Goal: Task Accomplishment & Management: Manage account settings

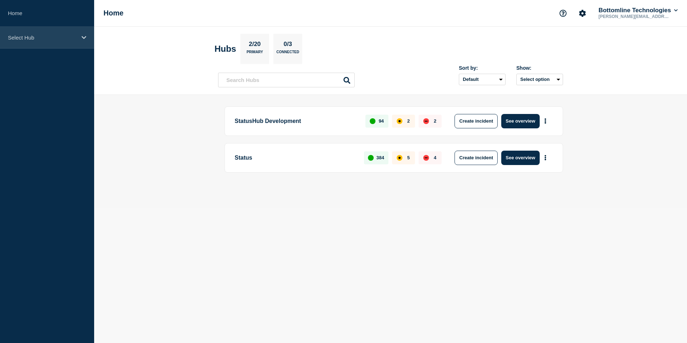
click at [84, 39] on icon at bounding box center [84, 37] width 5 height 5
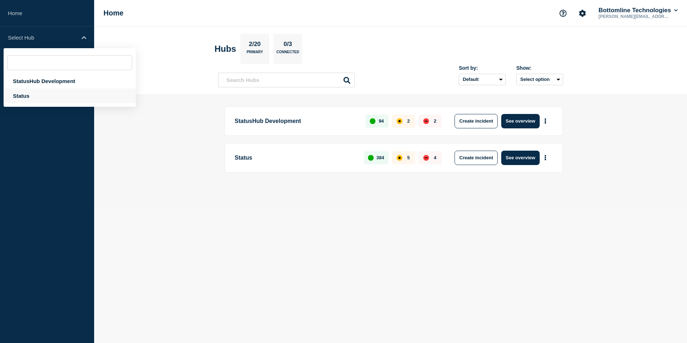
click at [19, 98] on div "Status" at bounding box center [70, 95] width 132 height 15
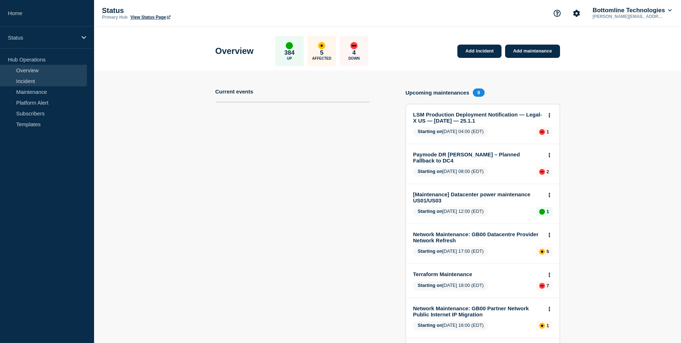
click at [23, 84] on link "Incident" at bounding box center [43, 80] width 87 height 11
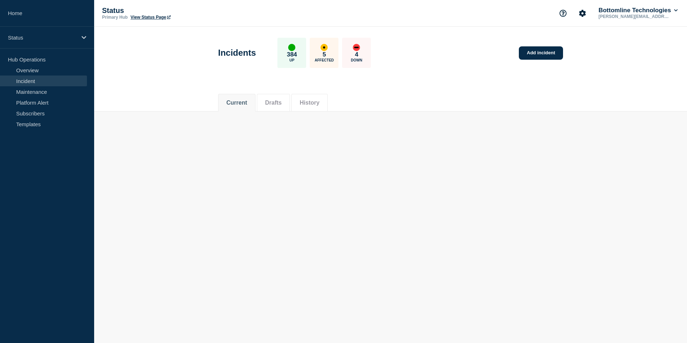
click at [31, 79] on link "Incident" at bounding box center [43, 80] width 87 height 11
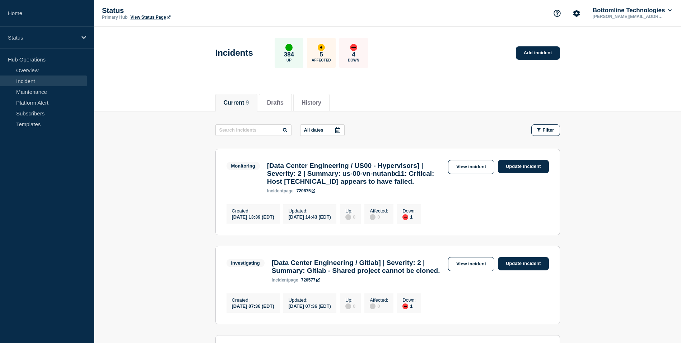
click at [234, 107] on li "Current 9" at bounding box center [236, 103] width 42 height 18
click at [22, 83] on link "Incident" at bounding box center [43, 80] width 87 height 11
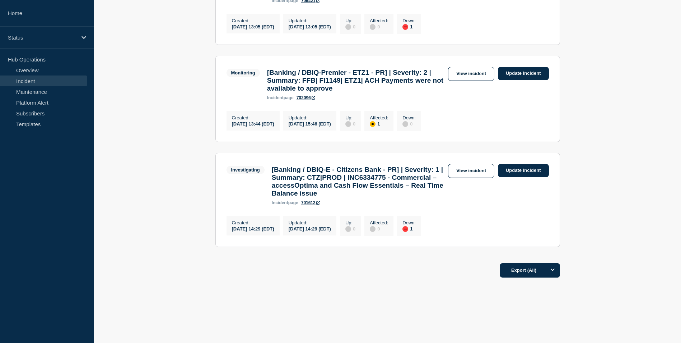
scroll to position [848, 0]
click at [480, 164] on link "View incident" at bounding box center [471, 171] width 46 height 14
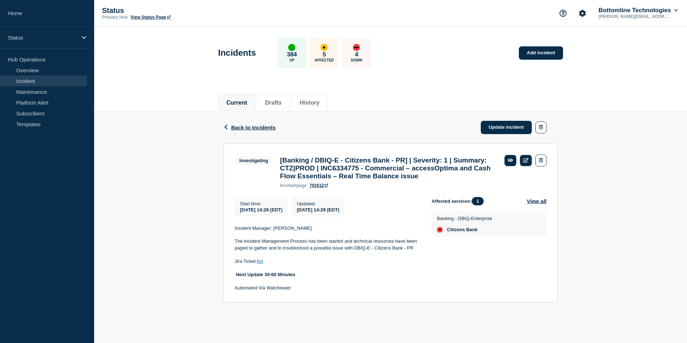
click at [244, 129] on span "Back to Incidents" at bounding box center [253, 127] width 45 height 6
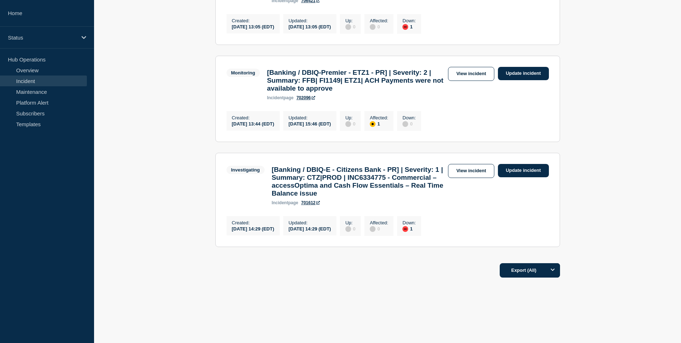
scroll to position [848, 0]
click at [468, 67] on link "View incident" at bounding box center [471, 74] width 46 height 14
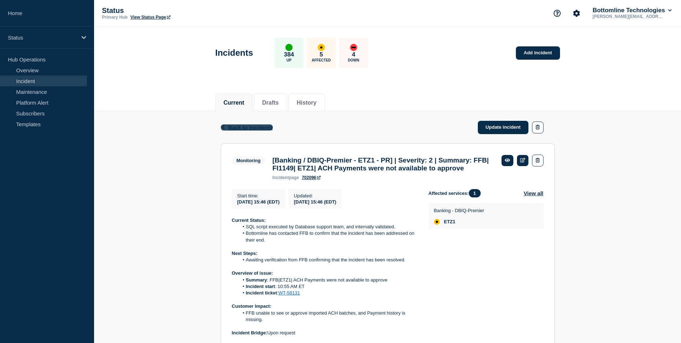
click at [242, 126] on span "Back to Incidents" at bounding box center [250, 127] width 45 height 6
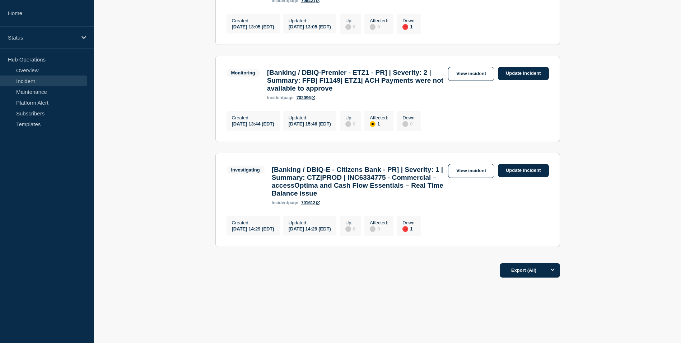
scroll to position [809, 0]
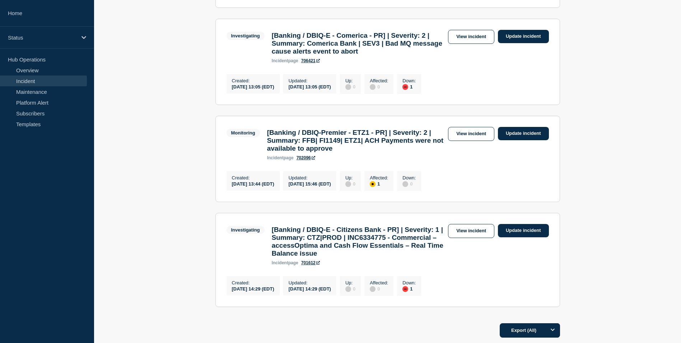
scroll to position [776, 0]
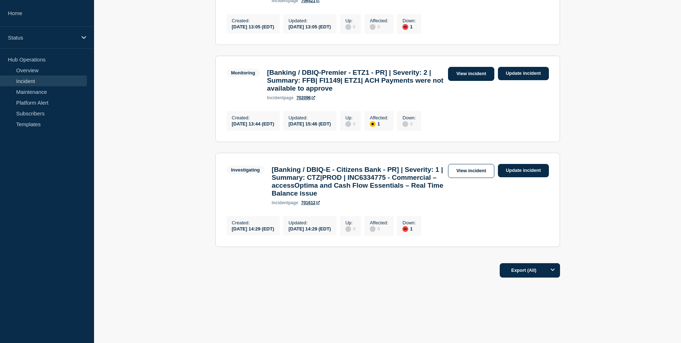
click at [465, 81] on link "View incident" at bounding box center [471, 74] width 46 height 14
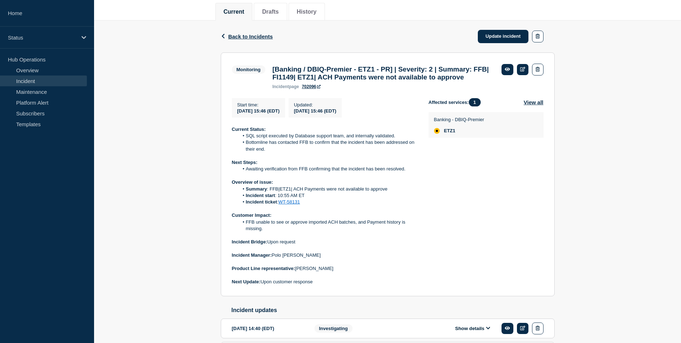
scroll to position [108, 0]
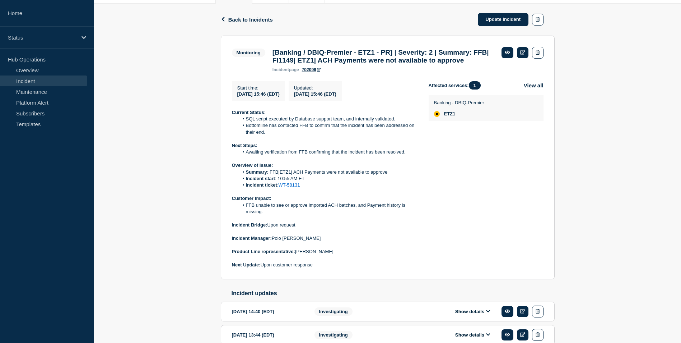
click at [296, 187] on link "WT-58131" at bounding box center [290, 184] width 22 height 5
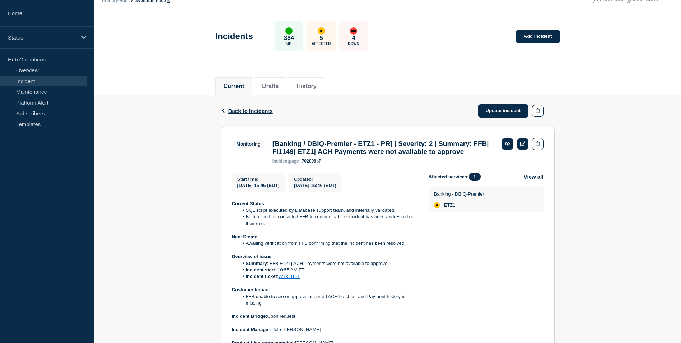
scroll to position [16, 0]
click at [499, 108] on link "Update incident" at bounding box center [503, 110] width 51 height 13
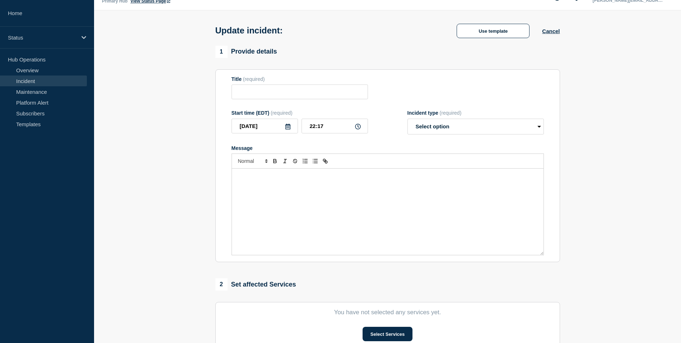
type input "[Banking / DBIQ-Premier - ETZ1 - PR] | Severity: 2 | Summary: FFB| FI1149| ETZ1…"
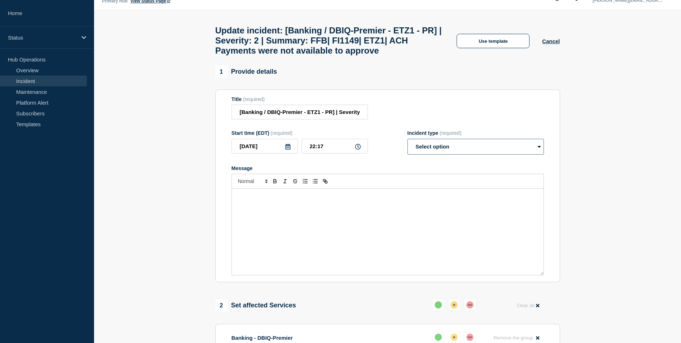
click at [468, 147] on select "Select option Investigating Identified Monitoring Resolved" at bounding box center [476, 147] width 136 height 16
select select "resolved"
click at [408, 144] on select "Select option Investigating Identified Monitoring Resolved" at bounding box center [476, 147] width 136 height 16
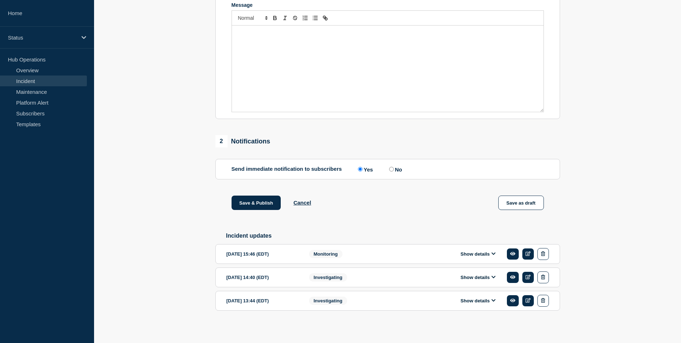
scroll to position [187, 0]
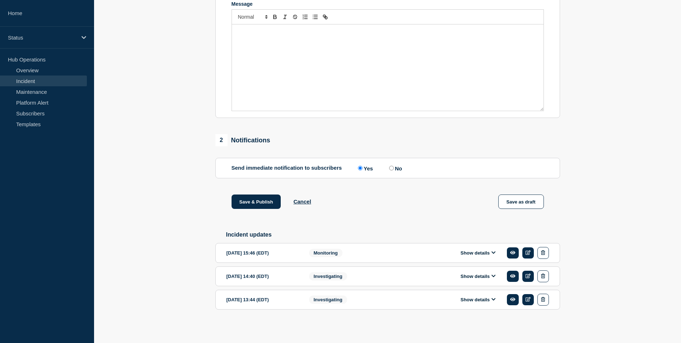
click at [392, 166] on input "No" at bounding box center [391, 168] width 5 height 5
radio input "true"
radio input "false"
click at [248, 201] on button "Save & Publish" at bounding box center [257, 201] width 50 height 14
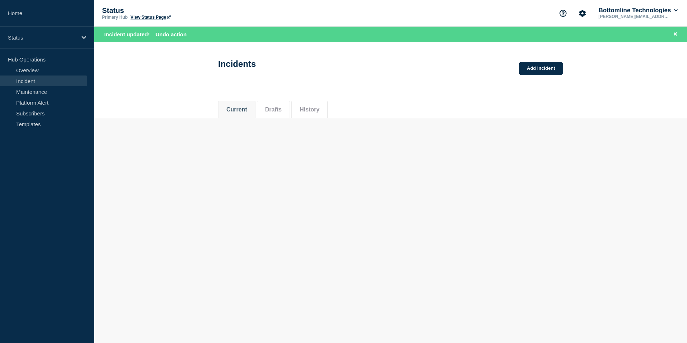
click at [29, 81] on link "Incident" at bounding box center [43, 80] width 87 height 11
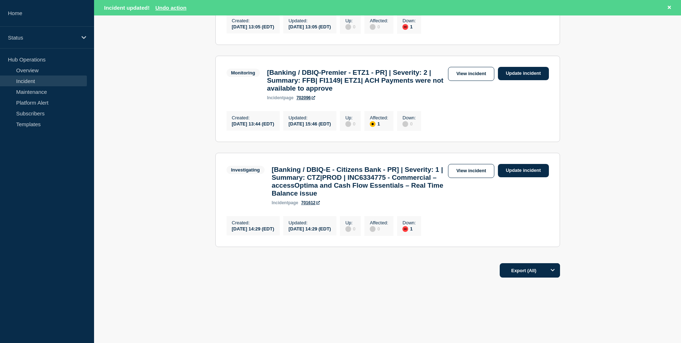
scroll to position [863, 0]
click at [473, 164] on link "View incident" at bounding box center [471, 171] width 46 height 14
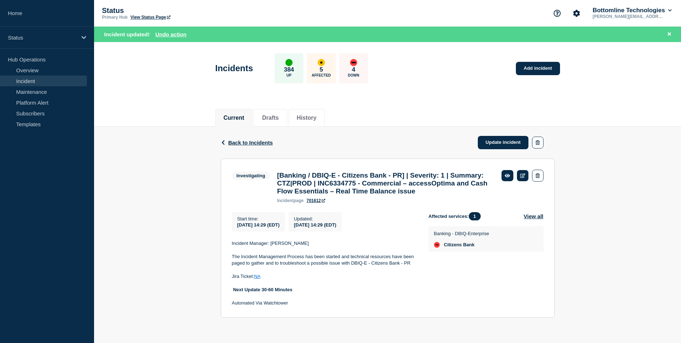
scroll to position [13, 0]
click at [499, 136] on link "Update incident" at bounding box center [503, 142] width 51 height 13
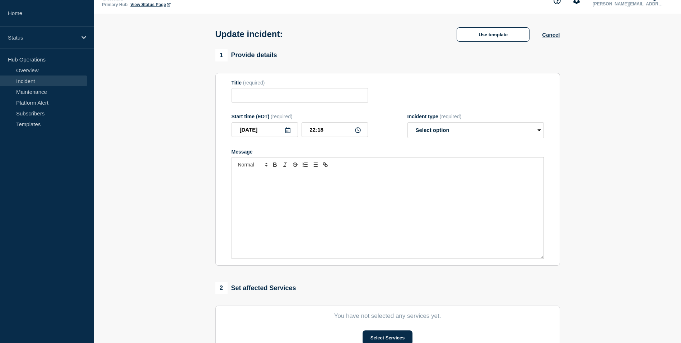
type input "[Banking / DBIQ-E - Citizens Bank - PR] | Severity: 1 | Summary: CTZ|PROD | INC…"
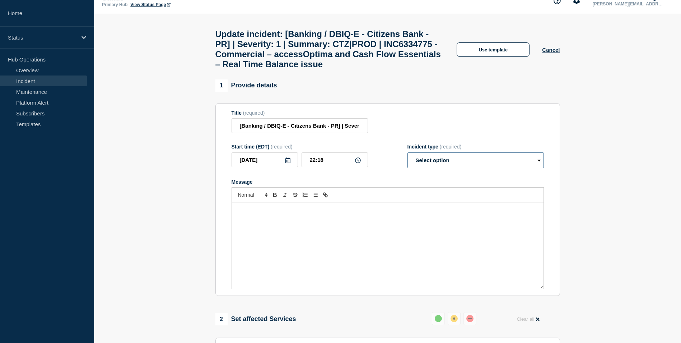
click at [466, 168] on select "Select option Investigating Identified Monitoring Resolved" at bounding box center [476, 160] width 136 height 16
select select "resolved"
click at [408, 159] on select "Select option Investigating Identified Monitoring Resolved" at bounding box center [476, 160] width 136 height 16
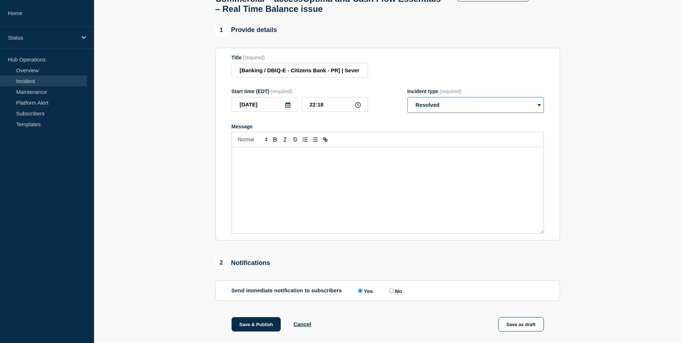
scroll to position [153, 0]
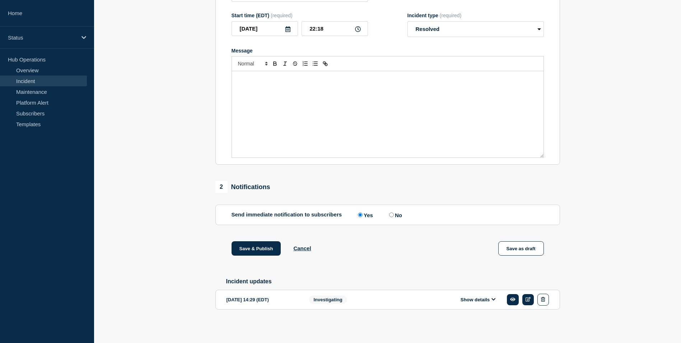
click at [394, 215] on input "No" at bounding box center [391, 214] width 5 height 5
radio input "true"
radio input "false"
click at [267, 245] on button "Save & Publish" at bounding box center [257, 248] width 50 height 14
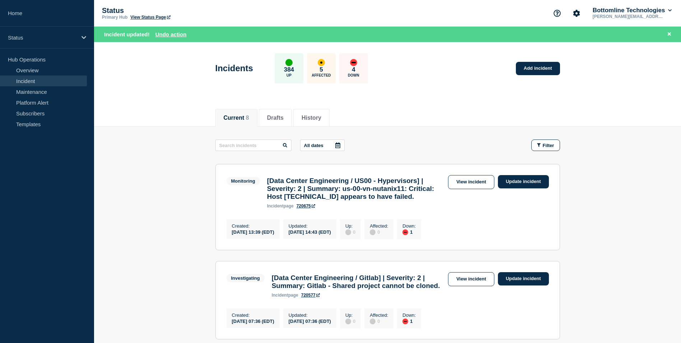
click at [28, 79] on link "Incident" at bounding box center [43, 80] width 87 height 11
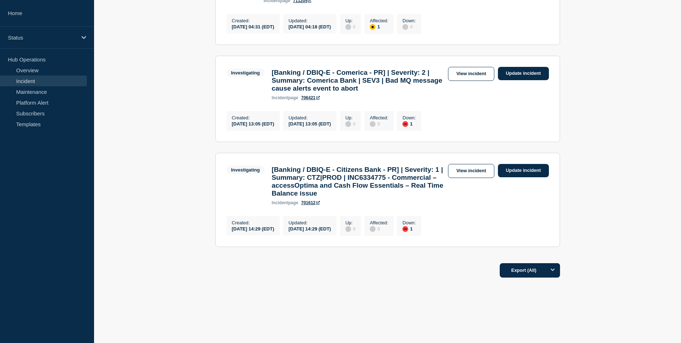
scroll to position [745, 0]
click at [476, 164] on link "View incident" at bounding box center [471, 171] width 46 height 14
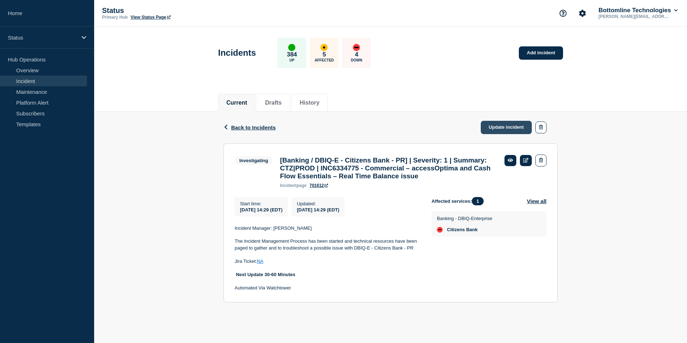
click at [511, 126] on link "Update incident" at bounding box center [505, 127] width 51 height 13
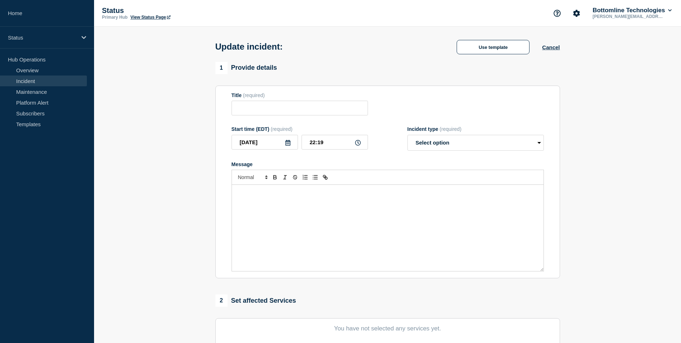
type input "[Banking / DBIQ-E - Citizens Bank - PR] | Severity: 1 | Summary: CTZ|PROD | INC…"
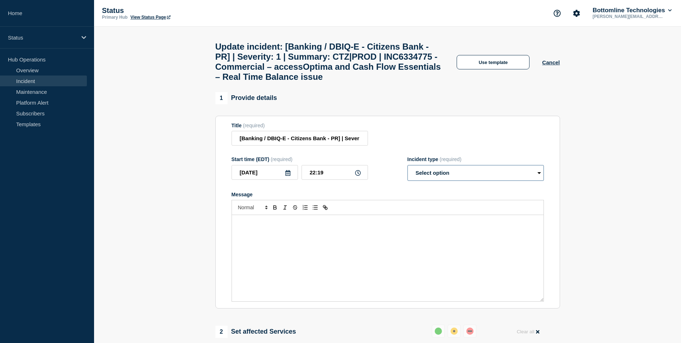
click at [446, 181] on select "Select option Investigating Identified Monitoring Resolved" at bounding box center [476, 173] width 136 height 16
select select "resolved"
click at [408, 172] on select "Select option Investigating Identified Monitoring Resolved" at bounding box center [476, 173] width 136 height 16
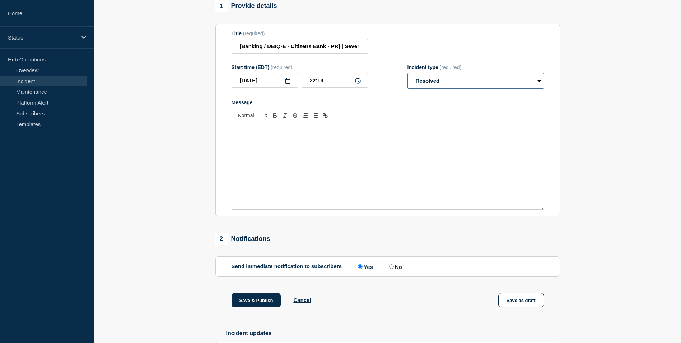
scroll to position [153, 0]
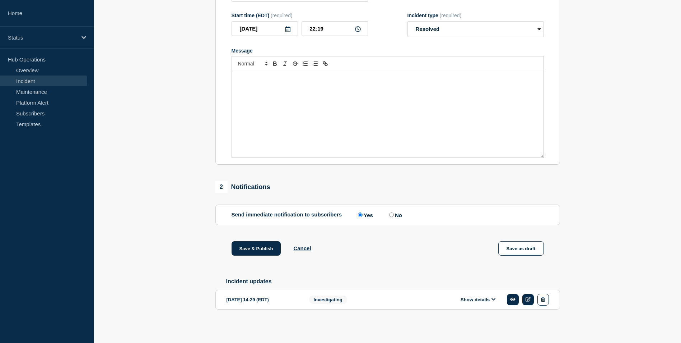
click at [394, 213] on input "No" at bounding box center [391, 214] width 5 height 5
radio input "true"
radio input "false"
click at [258, 244] on button "Save & Publish" at bounding box center [257, 248] width 50 height 14
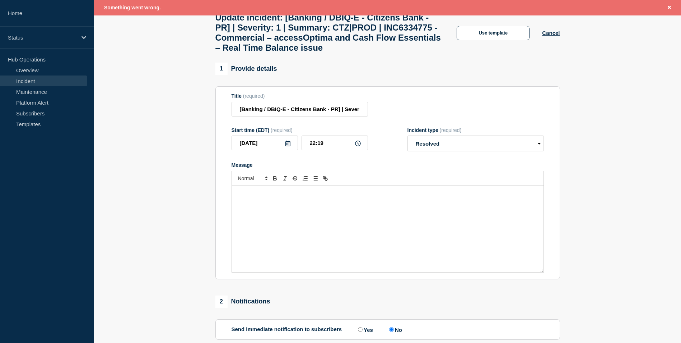
scroll to position [24, 0]
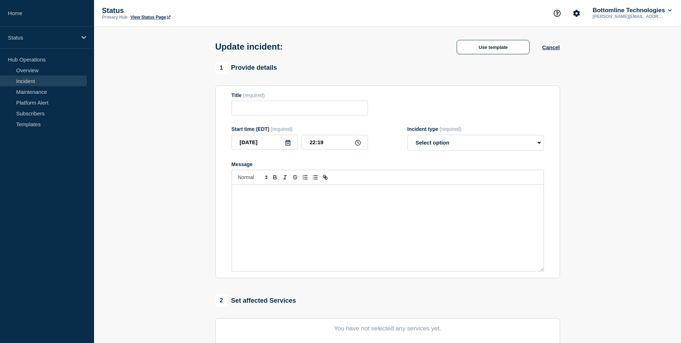
type input "[Banking / DBIQ-E - Citizens Bank - PR] | Severity: 1 | Summary: CTZ|PROD | INC…"
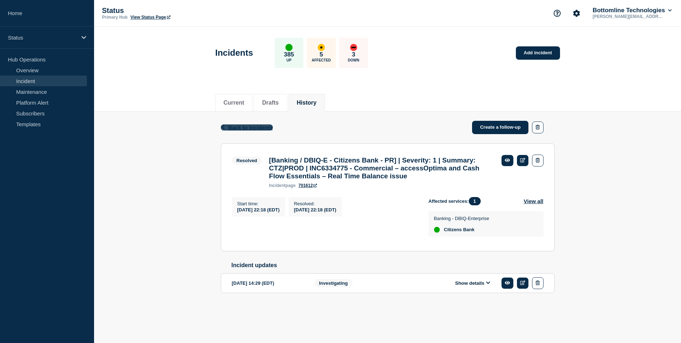
click at [241, 125] on span "Back to Incidents" at bounding box center [250, 127] width 45 height 6
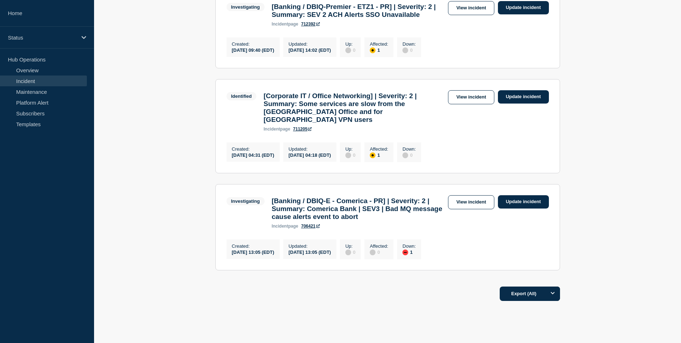
scroll to position [431, 0]
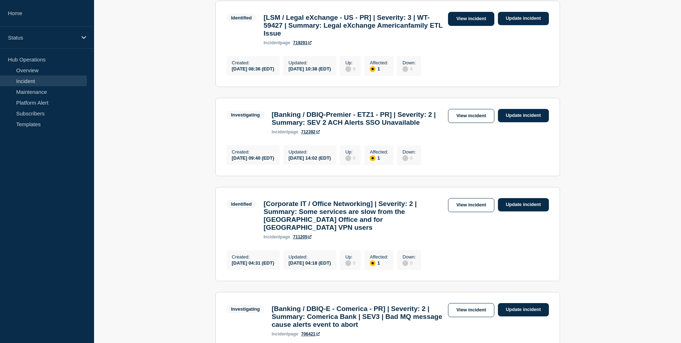
click at [475, 26] on link "View incident" at bounding box center [471, 19] width 46 height 14
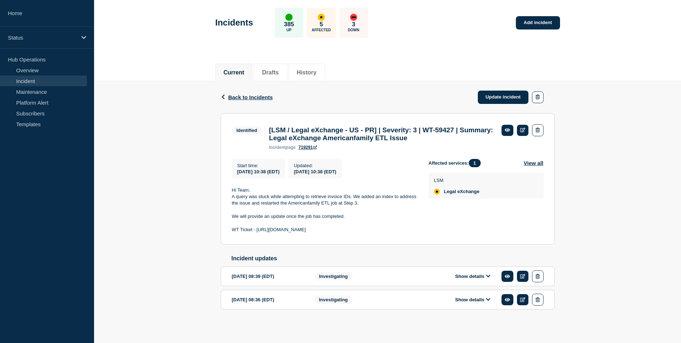
scroll to position [37, 0]
click at [507, 90] on link "Update incident" at bounding box center [503, 96] width 51 height 13
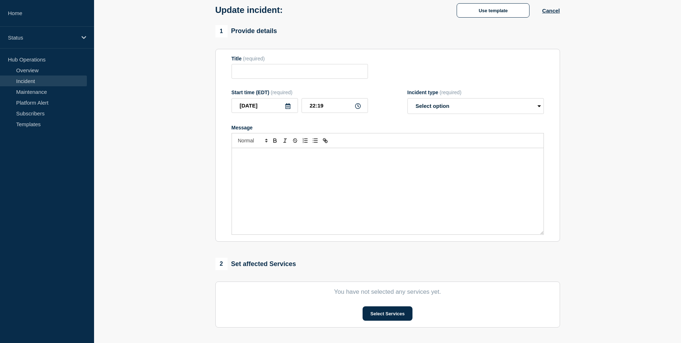
type input "[LSM / Legal eXchange - US - PR] | Severity: 3 | WT-59427 | Summary: Legal eXch…"
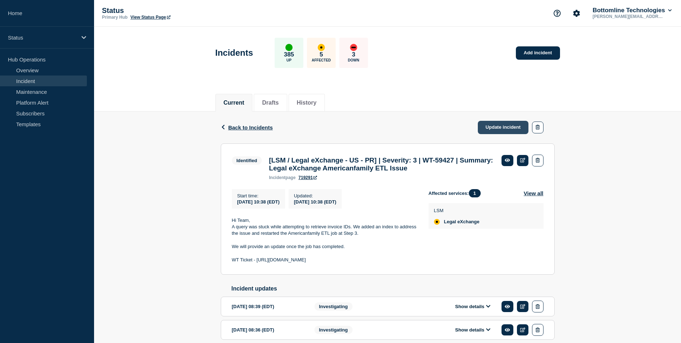
click at [506, 126] on link "Update incident" at bounding box center [503, 127] width 51 height 13
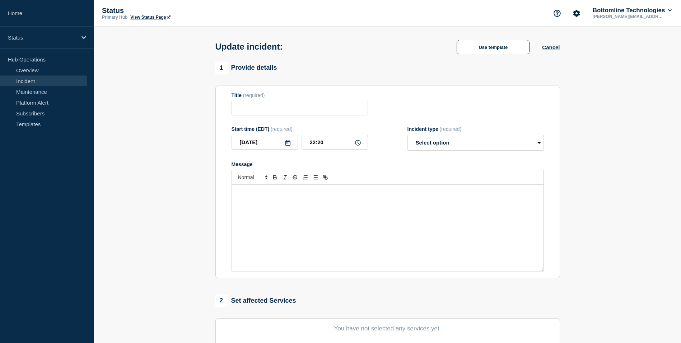
type input "[LSM / Legal eXchange - US - PR] | Severity: 3 | WT-59427 | Summary: Legal eXch…"
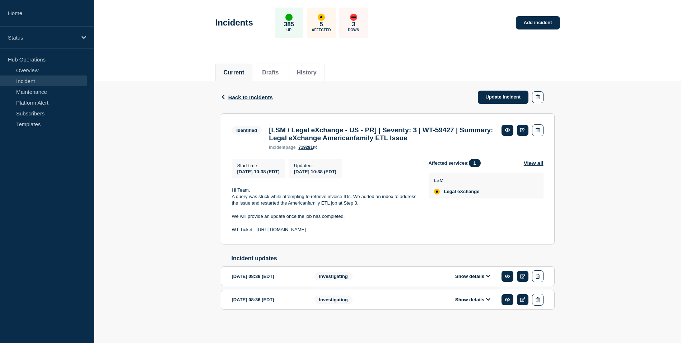
scroll to position [37, 0]
drag, startPoint x: 327, startPoint y: 227, endPoint x: 352, endPoint y: 230, distance: 25.0
click at [352, 230] on p "WT Ticket - https://jira.bottomline.tech/browse/WT-59427" at bounding box center [324, 229] width 185 height 6
copy p "WT-59427"
click at [255, 94] on span "Back to Incidents" at bounding box center [250, 97] width 45 height 6
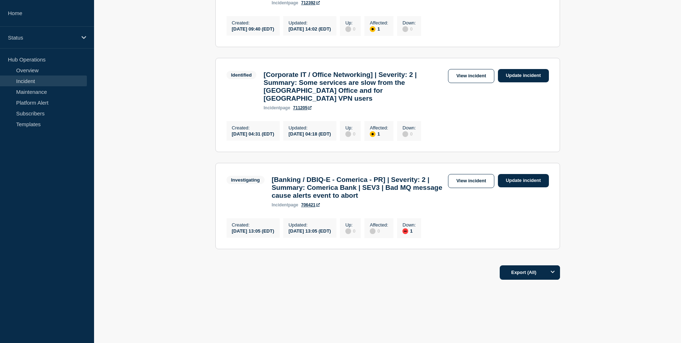
scroll to position [610, 0]
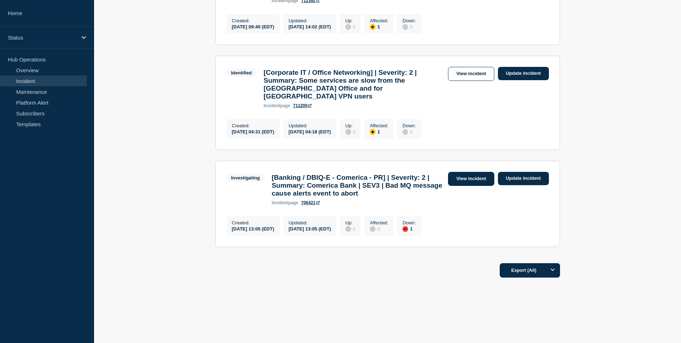
click at [480, 183] on link "View incident" at bounding box center [471, 179] width 46 height 14
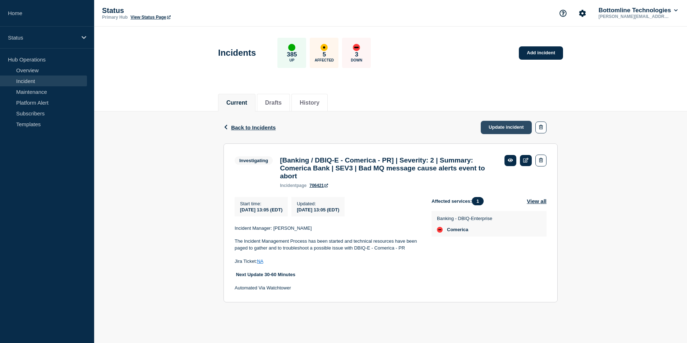
click at [504, 124] on link "Update incident" at bounding box center [505, 127] width 51 height 13
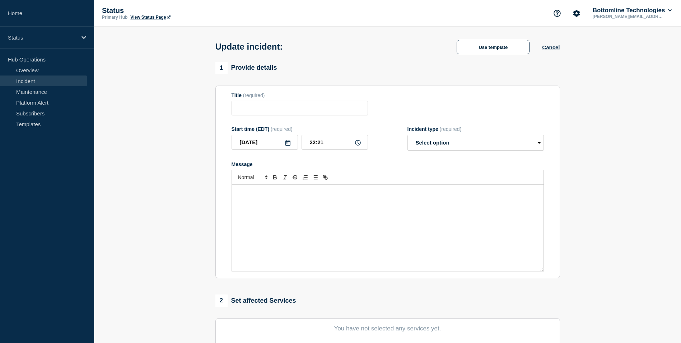
type input "[Banking / DBIQ-E - Comerica - PR] | Severity: 2 | Summary: Comerica Bank | SEV…"
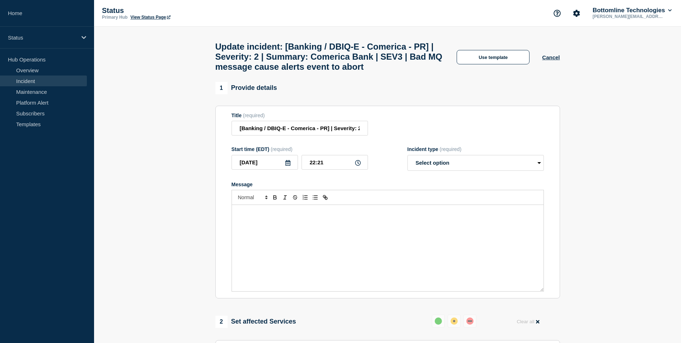
click at [465, 136] on div "Title (required) [Banking / DBIQ-E - Comerica - PR] | Severity: 2 | Summary: Co…" at bounding box center [388, 123] width 312 height 23
click at [456, 171] on select "Select option Investigating Identified Monitoring Resolved" at bounding box center [476, 163] width 136 height 16
select select "resolved"
click at [408, 171] on select "Select option Investigating Identified Monitoring Resolved" at bounding box center [476, 163] width 136 height 16
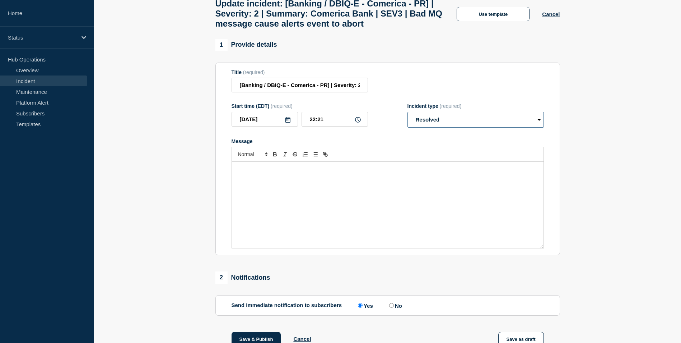
scroll to position [153, 0]
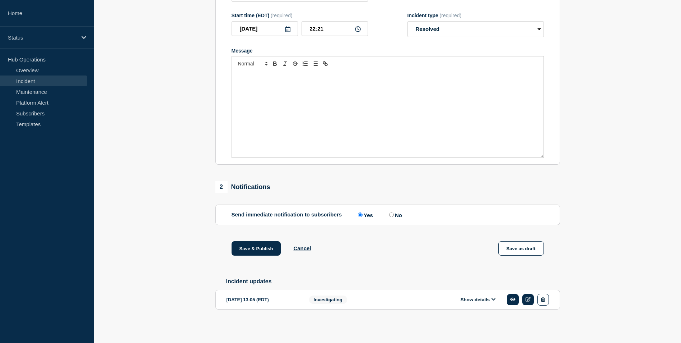
click at [393, 212] on input "No" at bounding box center [391, 214] width 5 height 5
radio input "true"
radio input "false"
click at [256, 244] on button "Save & Publish" at bounding box center [257, 248] width 50 height 14
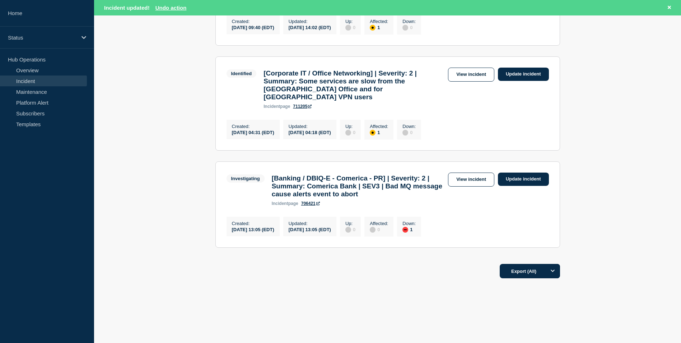
scroll to position [566, 0]
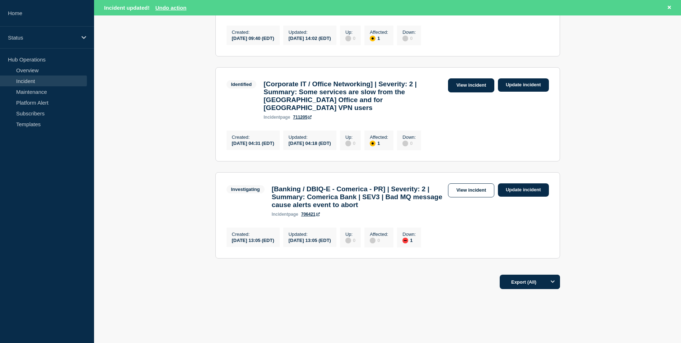
click at [470, 92] on link "View incident" at bounding box center [471, 85] width 46 height 14
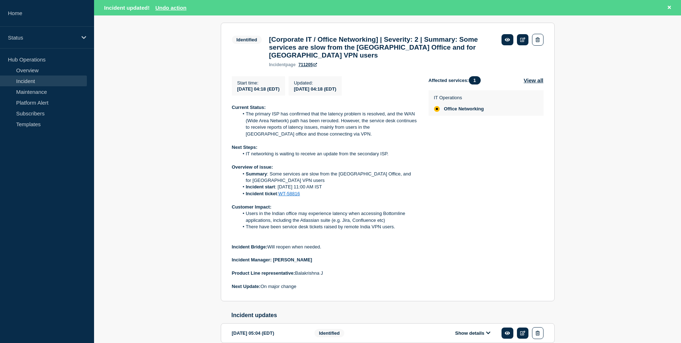
scroll to position [144, 0]
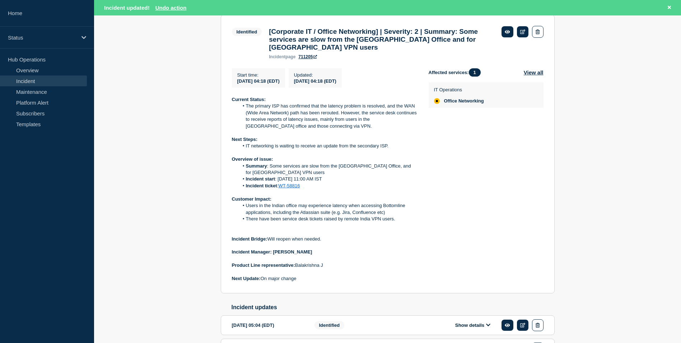
click at [284, 183] on link "WT-58816" at bounding box center [290, 185] width 22 height 5
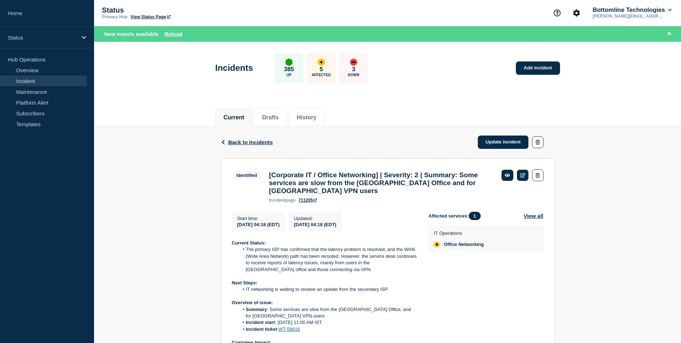
scroll to position [0, 0]
click at [260, 145] on span "Back to Incidents" at bounding box center [250, 142] width 45 height 6
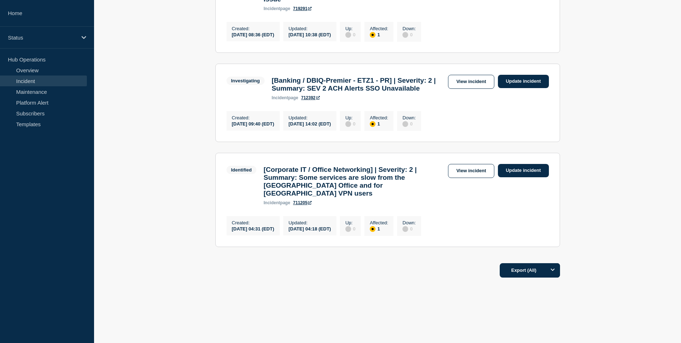
scroll to position [519, 0]
click at [470, 75] on link "View incident" at bounding box center [471, 82] width 46 height 14
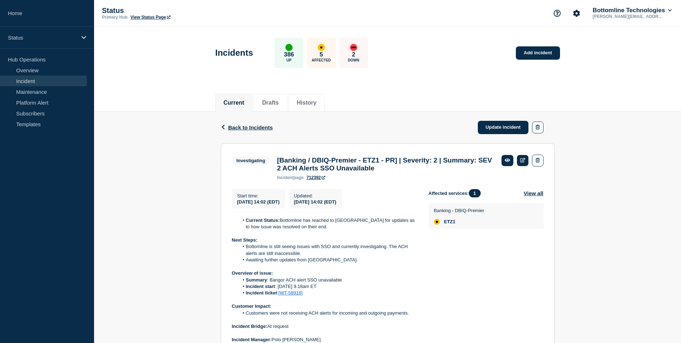
scroll to position [144, 0]
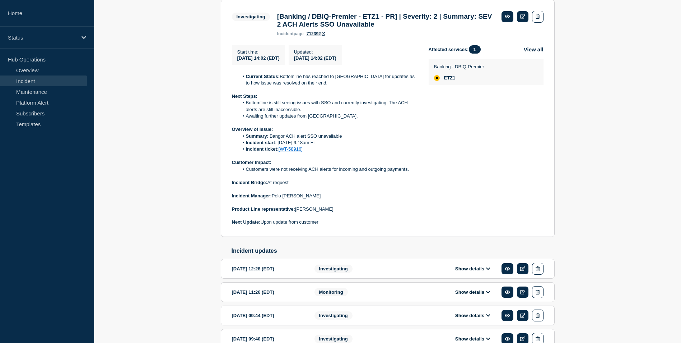
click at [291, 152] on link "[WT-58916]" at bounding box center [291, 148] width 24 height 5
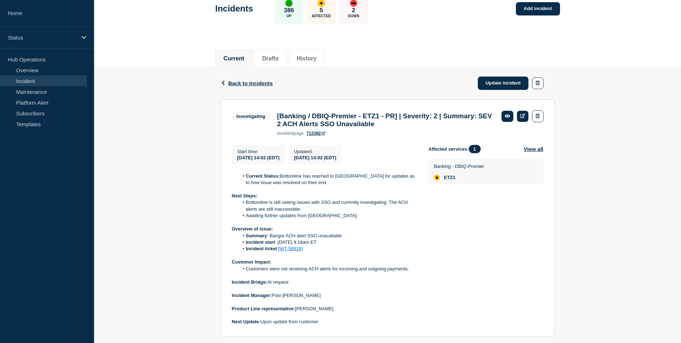
scroll to position [0, 0]
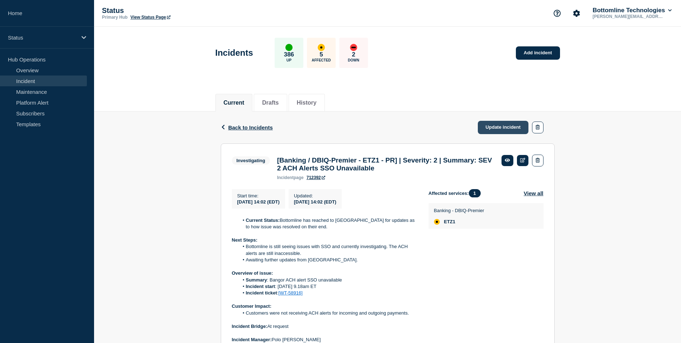
click at [495, 128] on link "Update incident" at bounding box center [503, 127] width 51 height 13
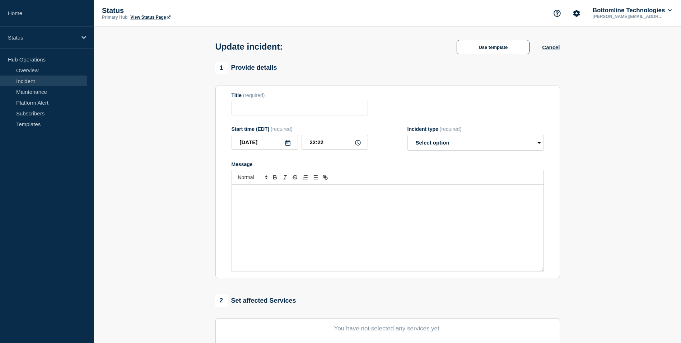
type input "[Banking / DBIQ-Premier - ETZ1 - PR] | Severity: 2 | Summary: SEV 2 ACH Alerts …"
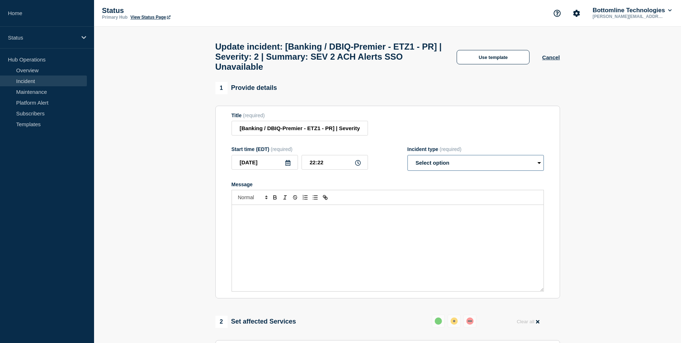
click at [443, 163] on select "Select option Investigating Identified Monitoring Resolved" at bounding box center [476, 163] width 136 height 16
select select "resolved"
click at [408, 160] on select "Select option Investigating Identified Monitoring Resolved" at bounding box center [476, 163] width 136 height 16
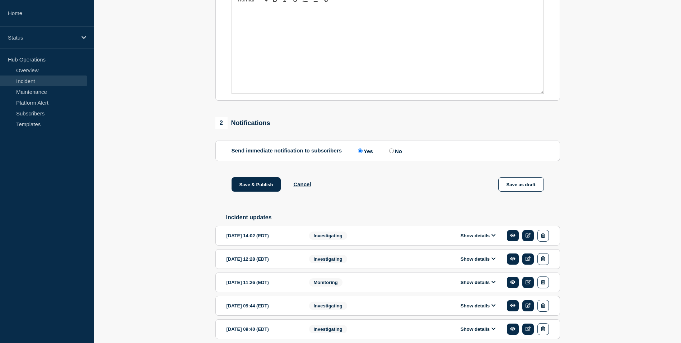
scroll to position [90, 0]
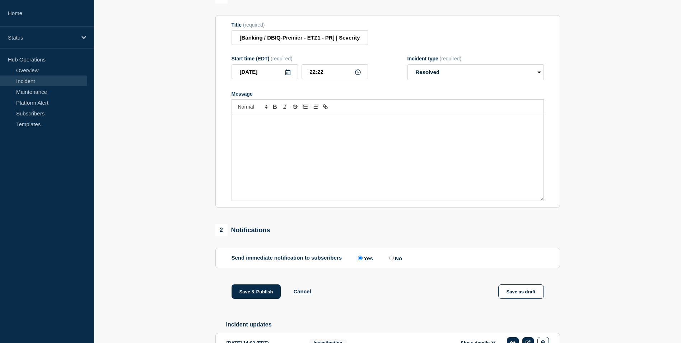
click at [390, 261] on label "No" at bounding box center [394, 257] width 15 height 7
click at [390, 260] on input "No" at bounding box center [391, 257] width 5 height 5
radio input "true"
radio input "false"
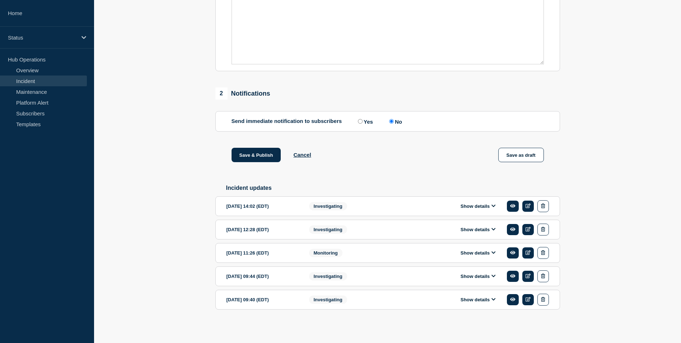
scroll to position [234, 0]
click at [261, 150] on button "Save & Publish" at bounding box center [257, 155] width 50 height 14
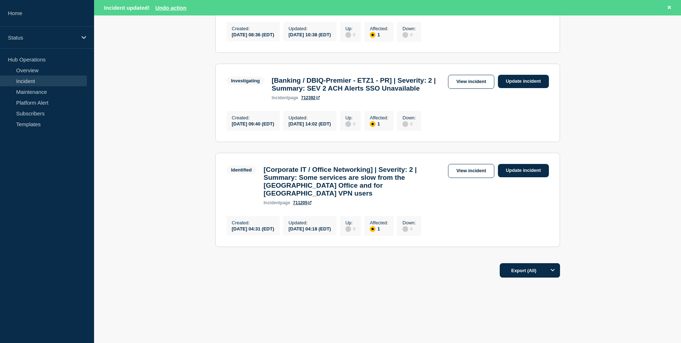
scroll to position [462, 0]
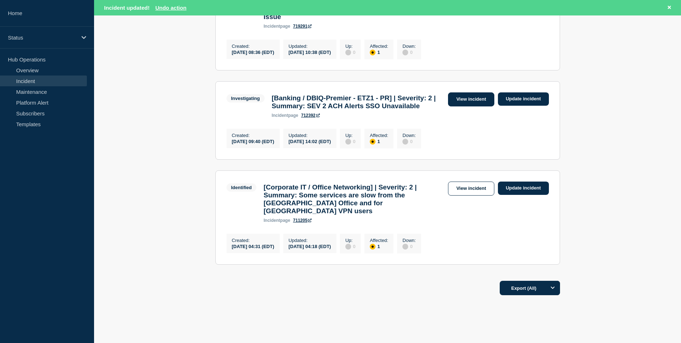
click at [480, 106] on link "View incident" at bounding box center [471, 99] width 46 height 14
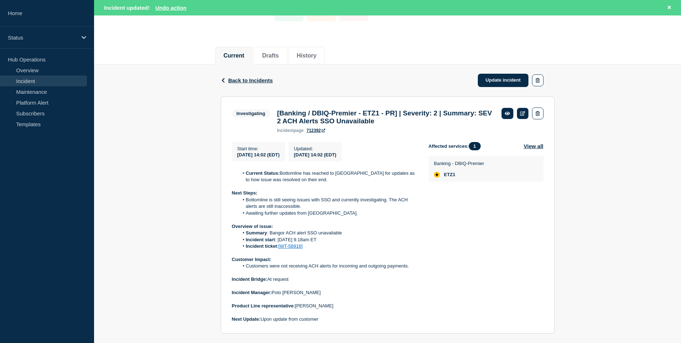
scroll to position [61, 0]
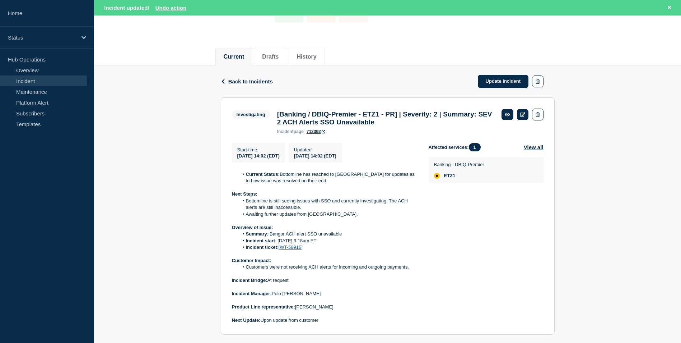
click at [292, 250] on link "[WT-58916]" at bounding box center [291, 246] width 24 height 5
click at [491, 79] on link "Update incident" at bounding box center [503, 81] width 51 height 13
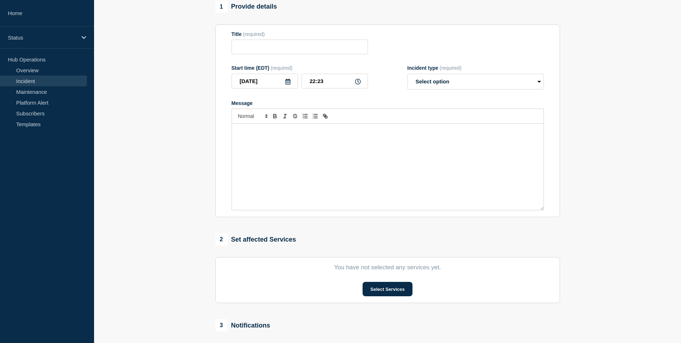
type input "[Banking / DBIQ-Premier - ETZ1 - PR] | Severity: 2 | Summary: SEV 2 ACH Alerts …"
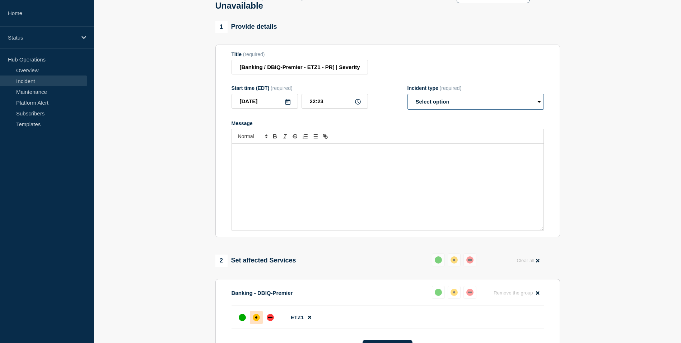
click at [431, 107] on select "Select option Investigating Identified Monitoring Resolved" at bounding box center [476, 102] width 136 height 16
select select "resolved"
click at [408, 99] on select "Select option Investigating Identified Monitoring Resolved" at bounding box center [476, 102] width 136 height 16
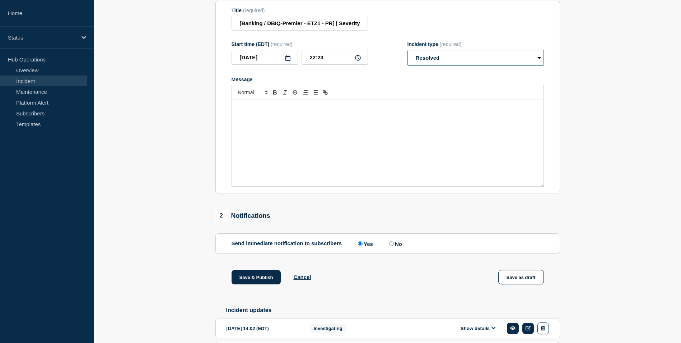
scroll to position [205, 0]
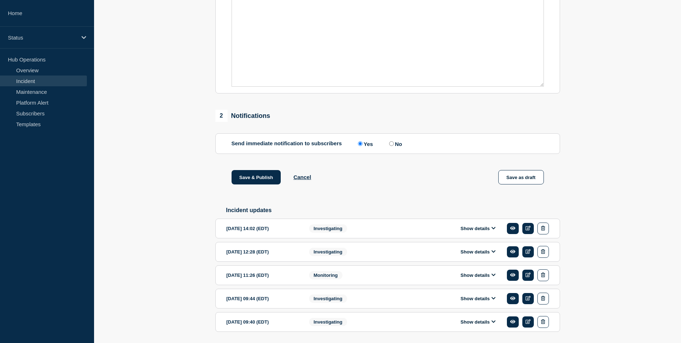
click at [393, 146] on input "No" at bounding box center [391, 143] width 5 height 5
radio input "true"
radio input "false"
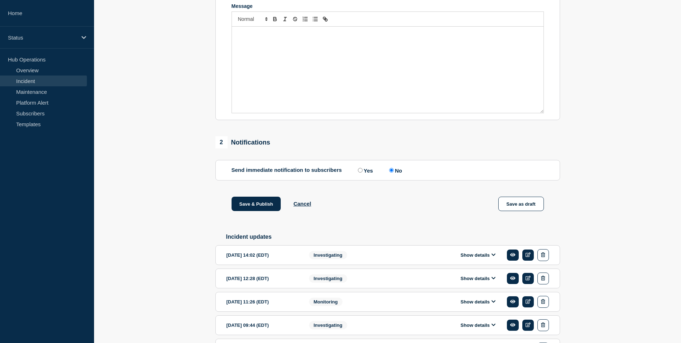
scroll to position [234, 0]
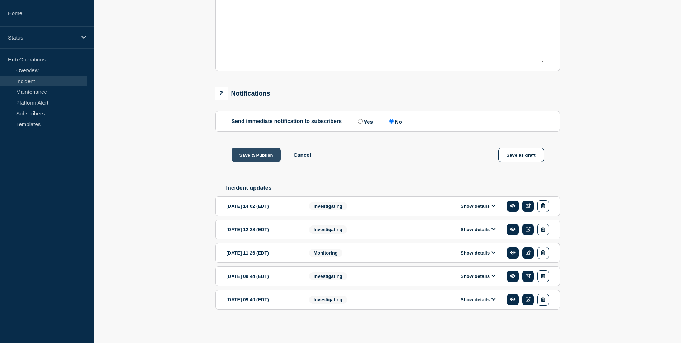
click at [240, 151] on button "Save & Publish" at bounding box center [257, 155] width 50 height 14
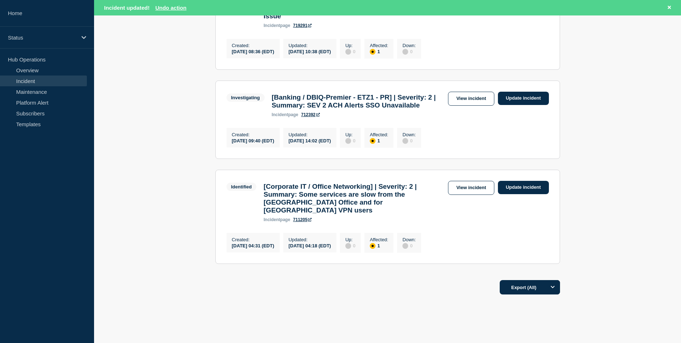
scroll to position [462, 0]
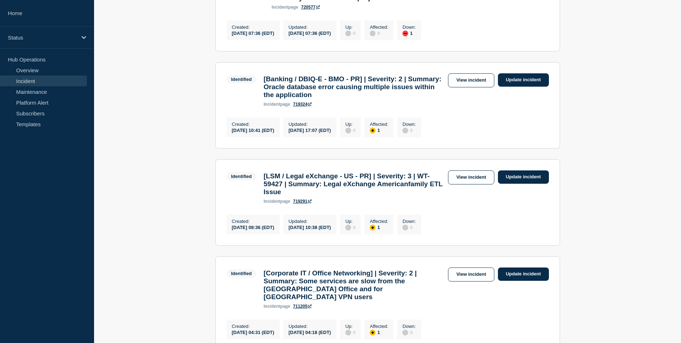
scroll to position [201, 0]
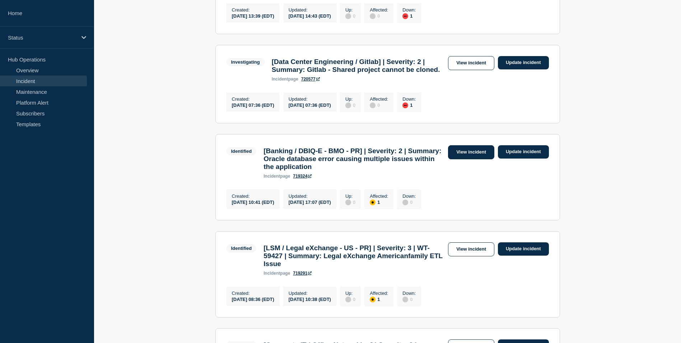
click at [479, 159] on link "View incident" at bounding box center [471, 152] width 46 height 14
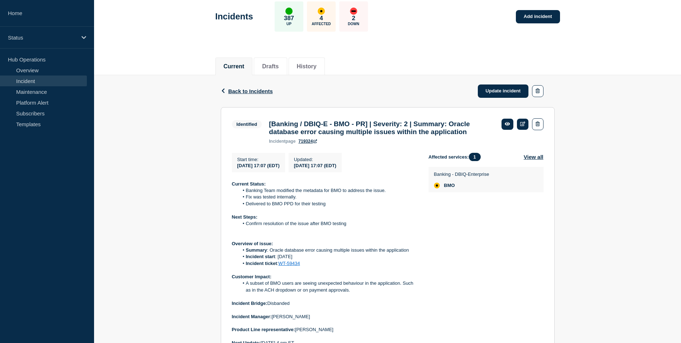
scroll to position [36, 0]
click at [294, 266] on link "WT-59434" at bounding box center [290, 263] width 22 height 5
click at [223, 90] on icon "button" at bounding box center [223, 91] width 3 height 5
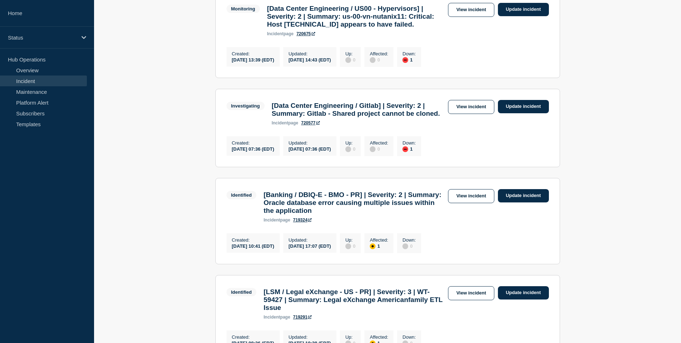
scroll to position [108, 0]
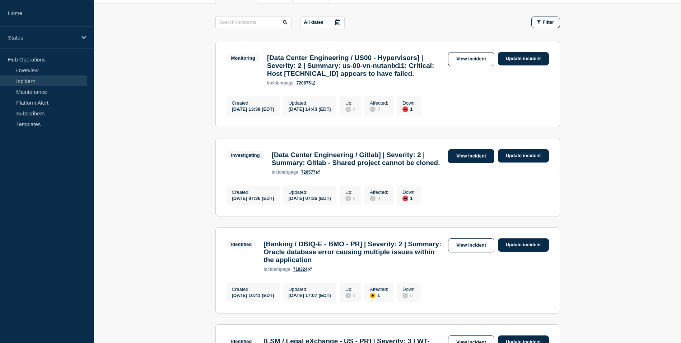
click at [476, 163] on link "View incident" at bounding box center [471, 156] width 46 height 14
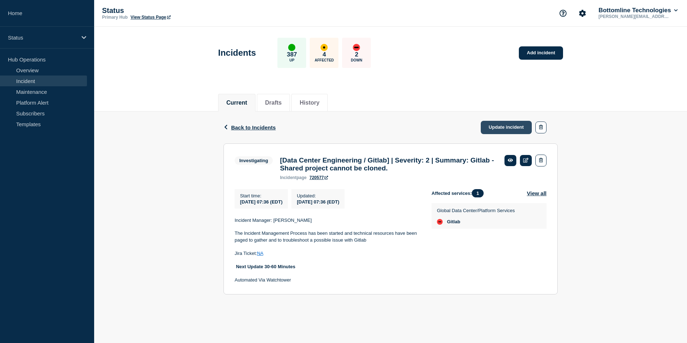
click at [502, 125] on link "Update incident" at bounding box center [505, 127] width 51 height 13
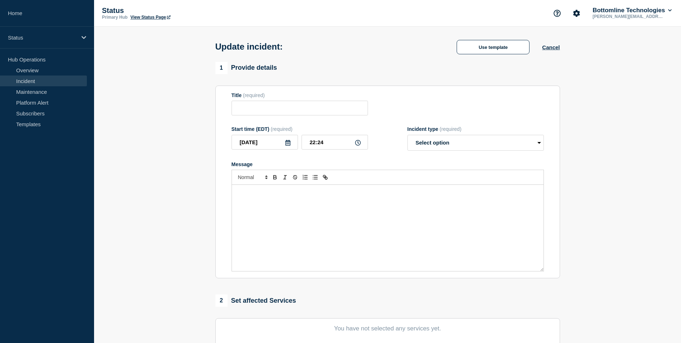
type input "[Data Center Engineering / Gitlab] | Severity: 2 | Summary: Gitlab - Shared pro…"
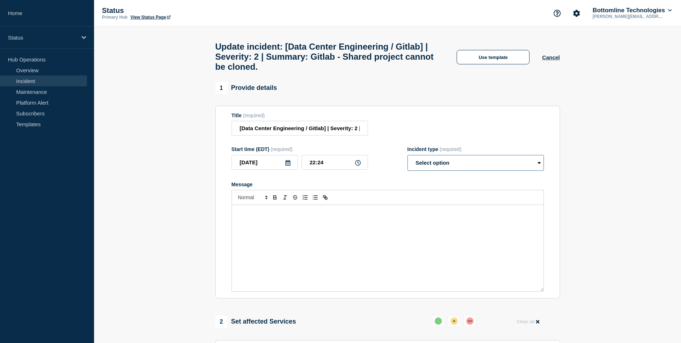
click at [447, 170] on select "Select option Investigating Identified Monitoring Resolved" at bounding box center [476, 163] width 136 height 16
select select "resolved"
click at [408, 160] on select "Select option Investigating Identified Monitoring Resolved" at bounding box center [476, 163] width 136 height 16
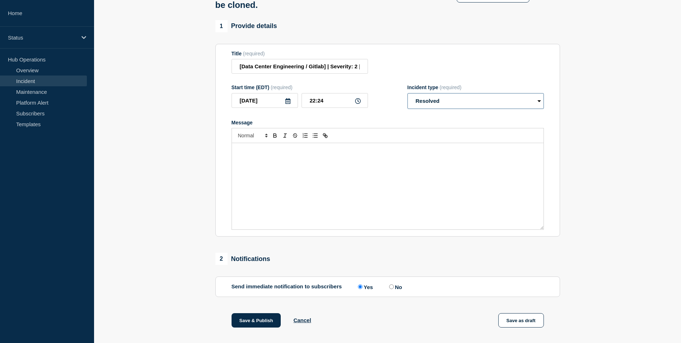
scroll to position [141, 0]
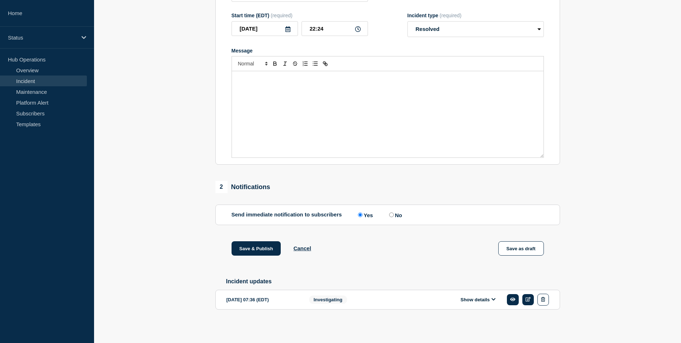
click at [393, 212] on input "No" at bounding box center [391, 214] width 5 height 5
radio input "true"
radio input "false"
click at [253, 249] on button "Save & Publish" at bounding box center [257, 248] width 50 height 14
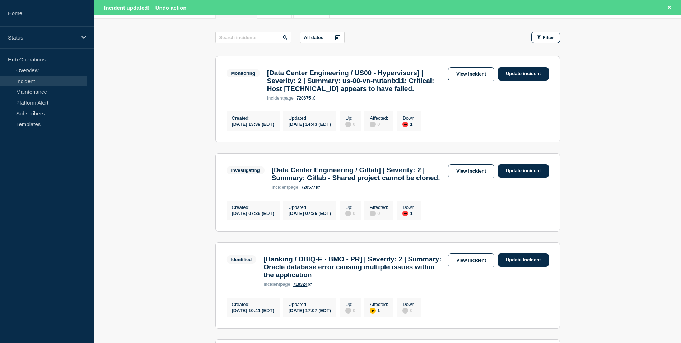
scroll to position [36, 0]
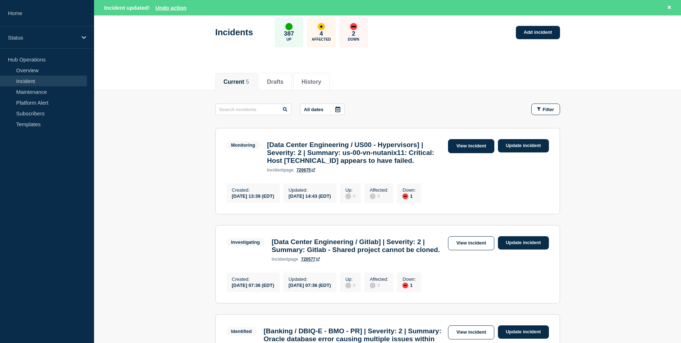
click at [476, 145] on link "View incident" at bounding box center [471, 146] width 46 height 14
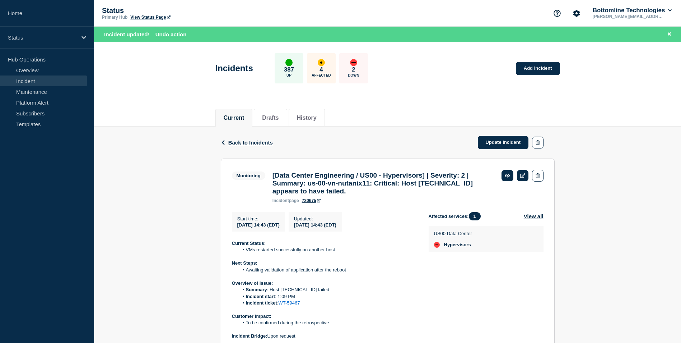
scroll to position [131, 0]
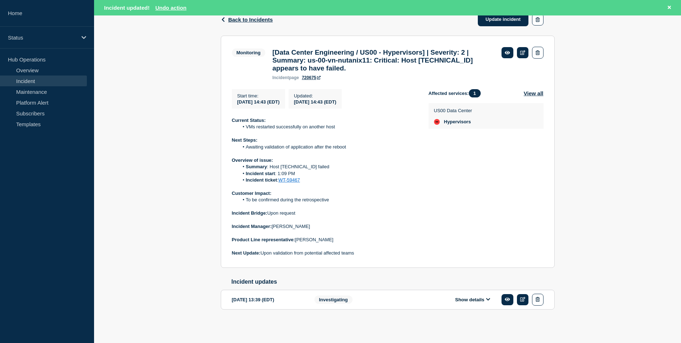
click at [289, 177] on link "WT-59467" at bounding box center [290, 179] width 22 height 5
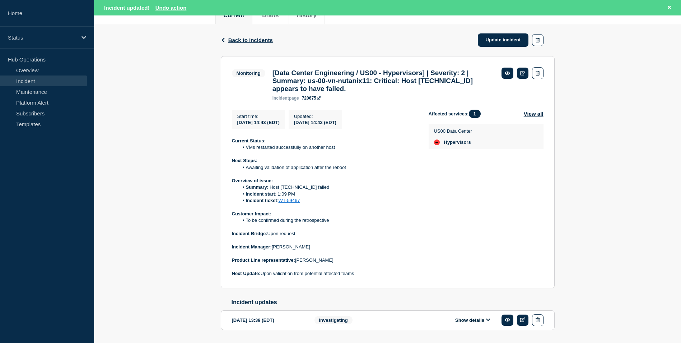
scroll to position [23, 0]
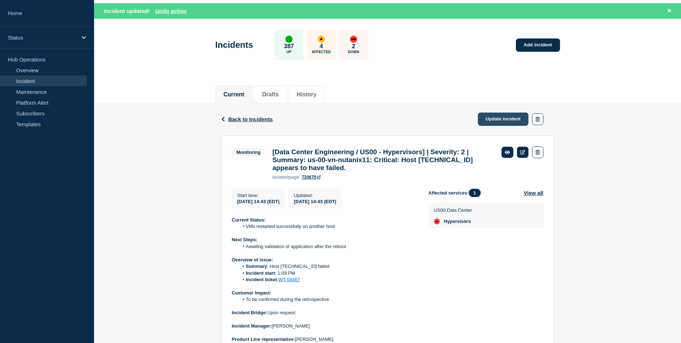
click at [500, 117] on link "Update incident" at bounding box center [503, 118] width 51 height 13
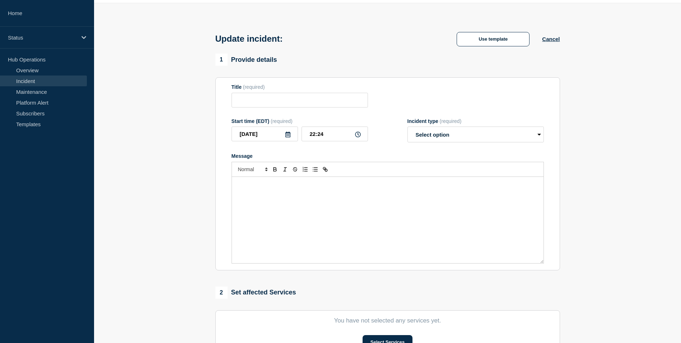
type input "[Data Center Engineering / US00 - Hypervisors] | Severity: 2 | Summary: us-00-v…"
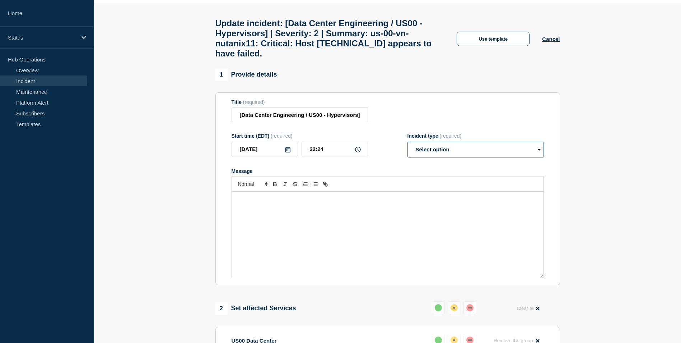
click at [443, 155] on select "Select option Investigating Identified Monitoring Resolved" at bounding box center [476, 149] width 136 height 16
select select "resolved"
click at [408, 148] on select "Select option Investigating Identified Monitoring Resolved" at bounding box center [476, 149] width 136 height 16
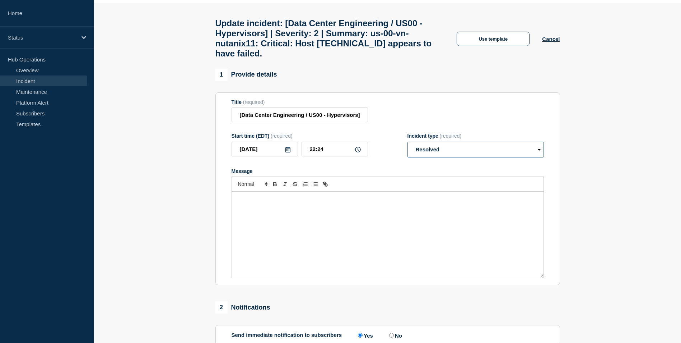
scroll to position [167, 0]
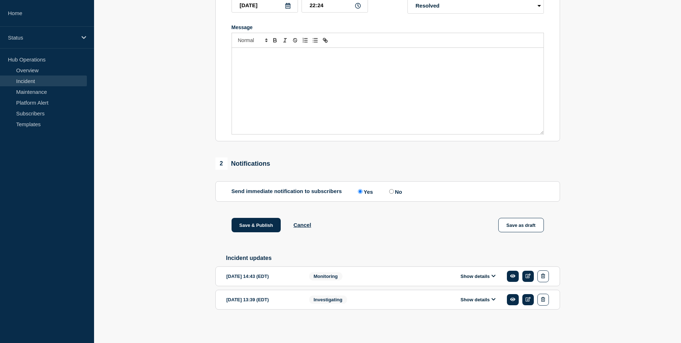
click at [393, 194] on input "No" at bounding box center [391, 191] width 5 height 5
radio input "true"
radio input "false"
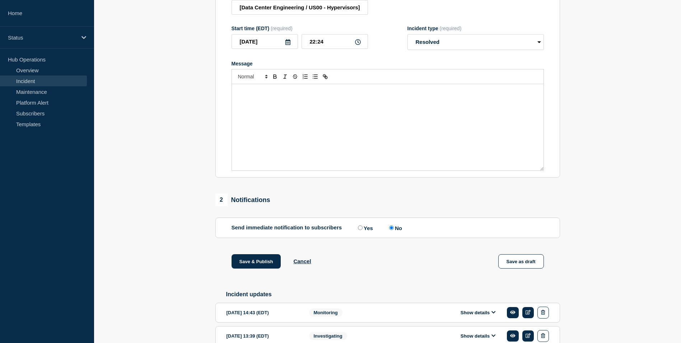
scroll to position [131, 0]
click at [258, 268] on button "Save & Publish" at bounding box center [257, 261] width 50 height 14
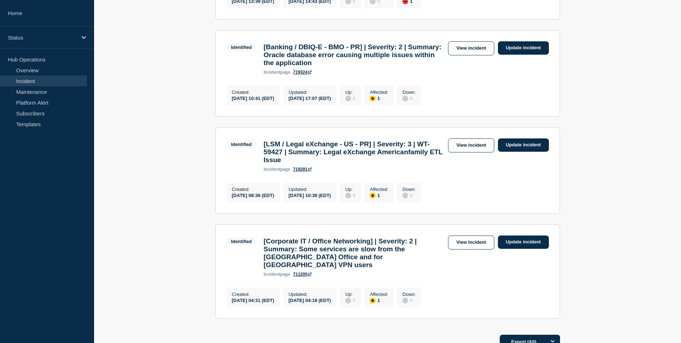
scroll to position [108, 0]
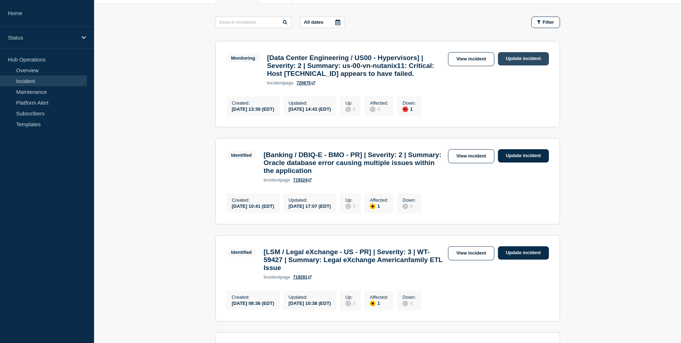
click at [514, 60] on link "Update incident" at bounding box center [523, 58] width 51 height 13
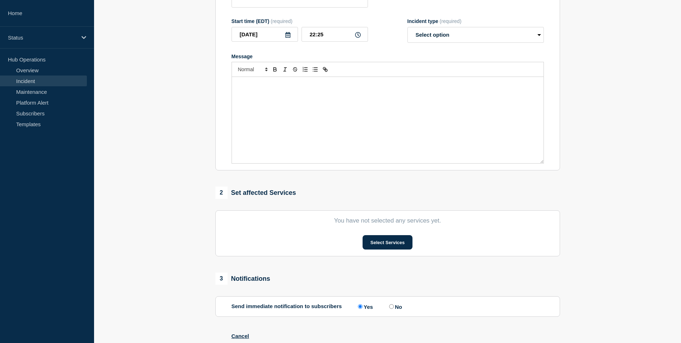
type input "[Data Center Engineering / US00 - Hypervisors] | Severity: 2 | Summary: us-00-v…"
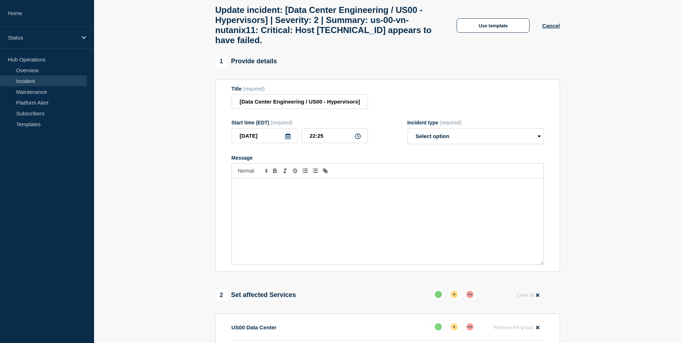
scroll to position [72, 0]
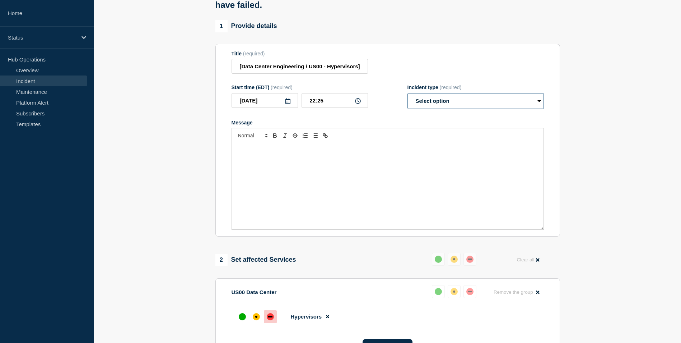
click at [445, 109] on select "Select option Investigating Identified Monitoring Resolved" at bounding box center [476, 101] width 136 height 16
select select "resolved"
click at [408, 100] on select "Select option Investigating Identified Monitoring Resolved" at bounding box center [476, 101] width 136 height 16
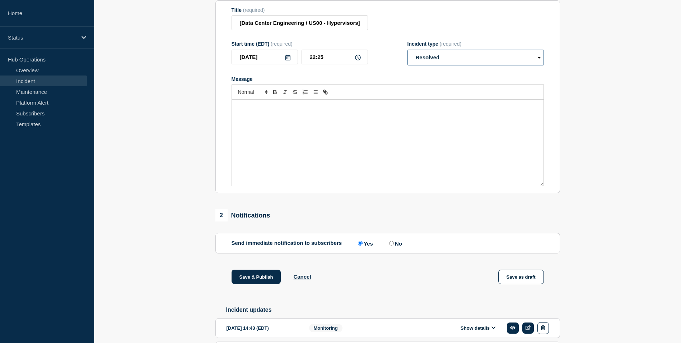
scroll to position [176, 0]
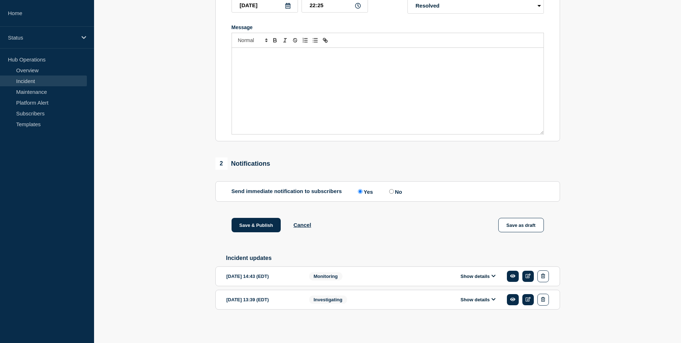
click at [394, 190] on input "No" at bounding box center [391, 191] width 5 height 5
radio input "true"
radio input "false"
click at [247, 224] on button "Save & Publish" at bounding box center [257, 225] width 50 height 14
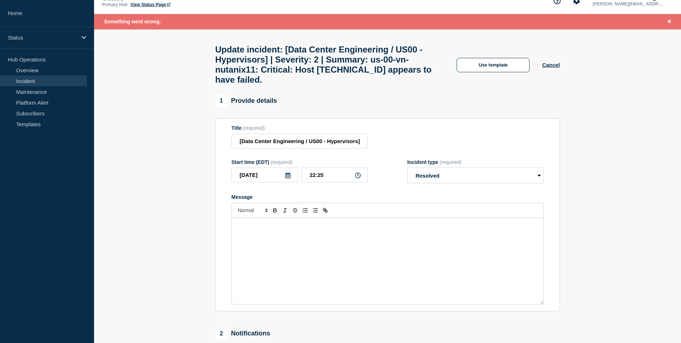
scroll to position [0, 0]
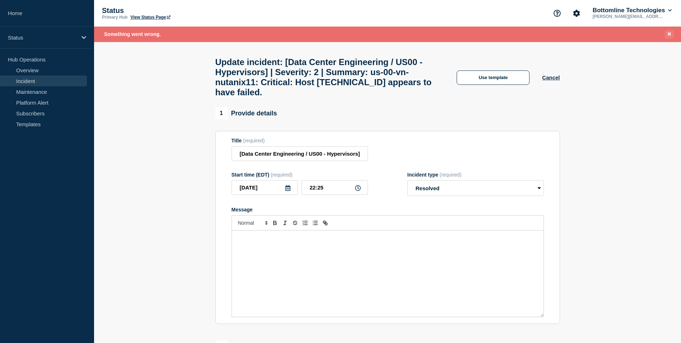
click at [670, 36] on icon "Close banner" at bounding box center [669, 34] width 3 height 5
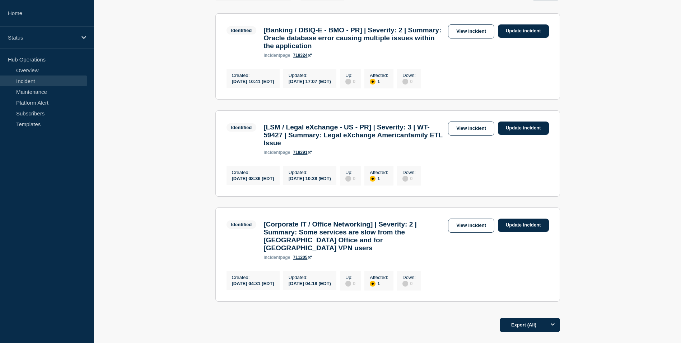
scroll to position [93, 0]
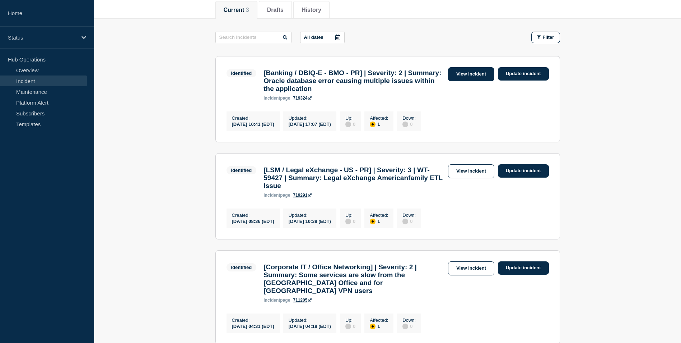
click at [474, 73] on link "View incident" at bounding box center [471, 74] width 46 height 14
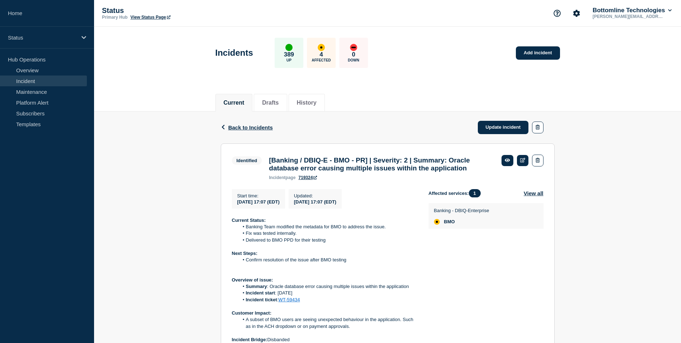
scroll to position [108, 0]
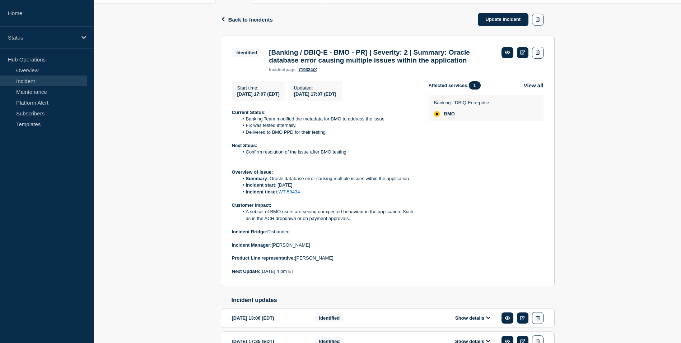
click at [288, 194] on link "WT-59434" at bounding box center [290, 191] width 22 height 5
click at [254, 18] on span "Back to Incidents" at bounding box center [250, 20] width 45 height 6
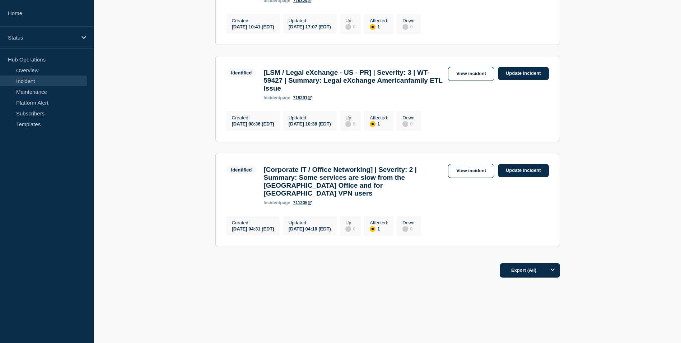
scroll to position [199, 0]
click at [460, 168] on link "View incident" at bounding box center [471, 171] width 46 height 14
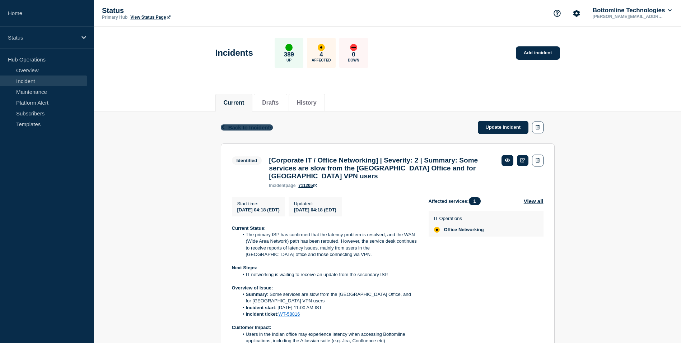
click at [240, 127] on span "Back to Incidents" at bounding box center [250, 127] width 45 height 6
